Goal: Task Accomplishment & Management: Complete application form

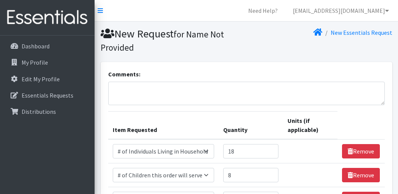
select select "6076"
select select "13431"
select select "5753"
select select "1971"
select select "Pack"
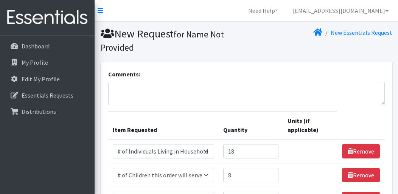
select select "1970"
select select "Pack"
select select "1965"
select select "Pack"
select select "1966"
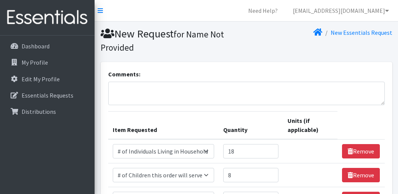
select select "Pack"
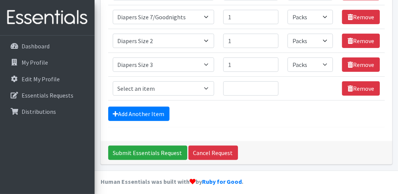
scroll to position [231, 0]
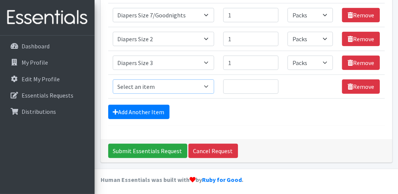
click at [209, 85] on select "Select an item # of Children this order will serve # of Individuals Living in H…" at bounding box center [163, 86] width 101 height 14
select select "1968"
click at [113, 79] on select "Select an item # of Children this order will serve # of Individuals Living in H…" at bounding box center [163, 86] width 101 height 14
type input "1"
click at [271, 82] on input "1" at bounding box center [250, 86] width 55 height 14
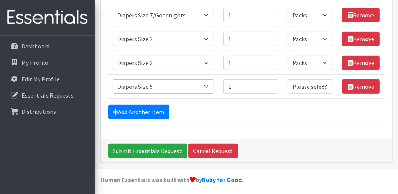
click at [211, 84] on select "Select an item # of Children this order will serve # of Individuals Living in H…" at bounding box center [163, 86] width 101 height 14
click at [254, 115] on div "Add Another Item" at bounding box center [246, 112] width 276 height 14
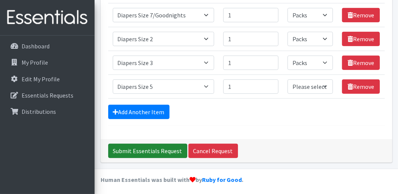
click at [151, 149] on input "Submit Essentials Request" at bounding box center [147, 151] width 79 height 14
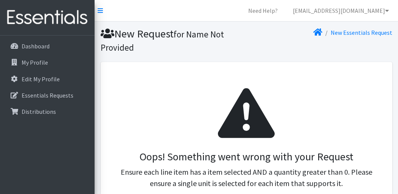
select select "Pack"
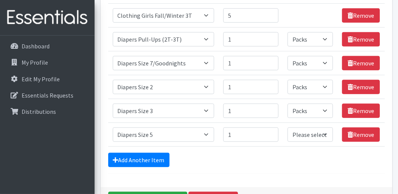
scroll to position [358, 0]
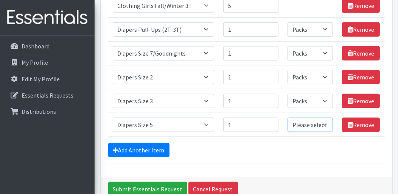
click at [321, 124] on select "Please select a unit units Packs" at bounding box center [310, 125] width 46 height 14
select select "Pack"
click at [288, 118] on select "Please select a unit units Packs" at bounding box center [310, 125] width 46 height 14
click at [158, 183] on input "Submit Essentials Request" at bounding box center [147, 189] width 79 height 14
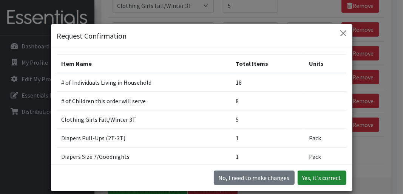
click at [318, 178] on button "Yes, it's correct" at bounding box center [322, 177] width 49 height 14
